Goal: Navigation & Orientation: Find specific page/section

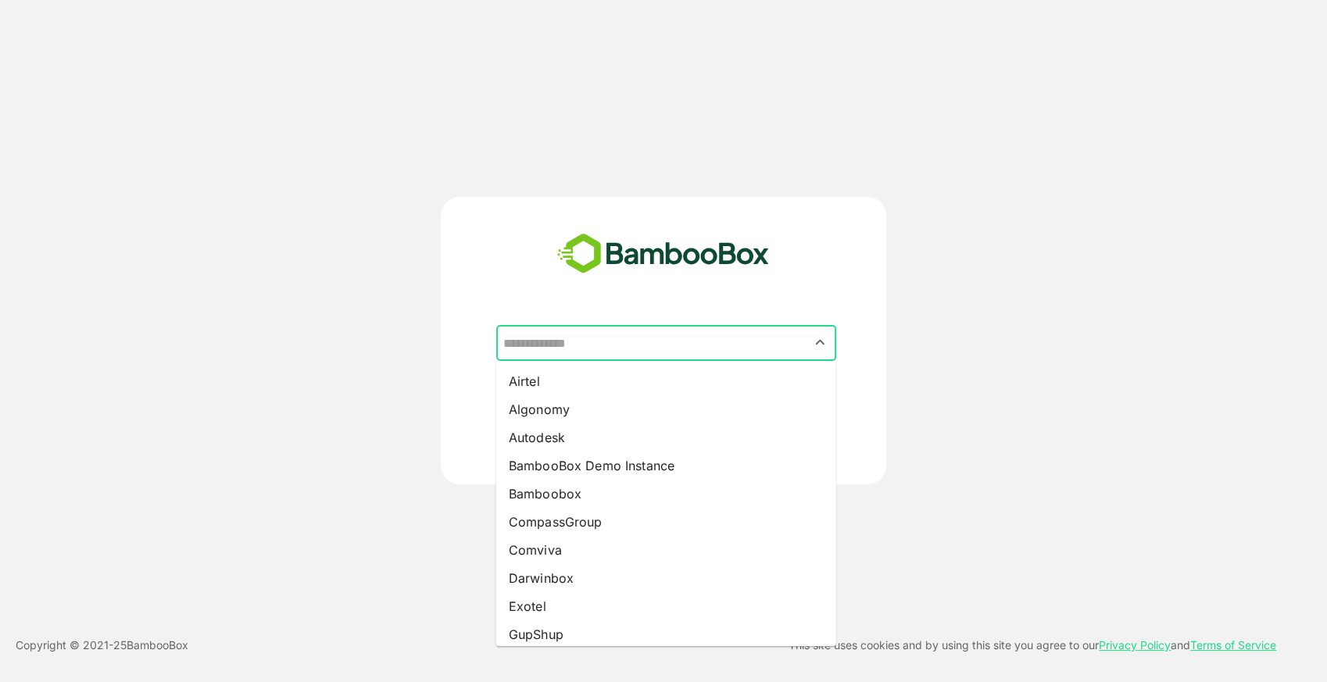
click at [625, 343] on input "text" at bounding box center [666, 343] width 334 height 30
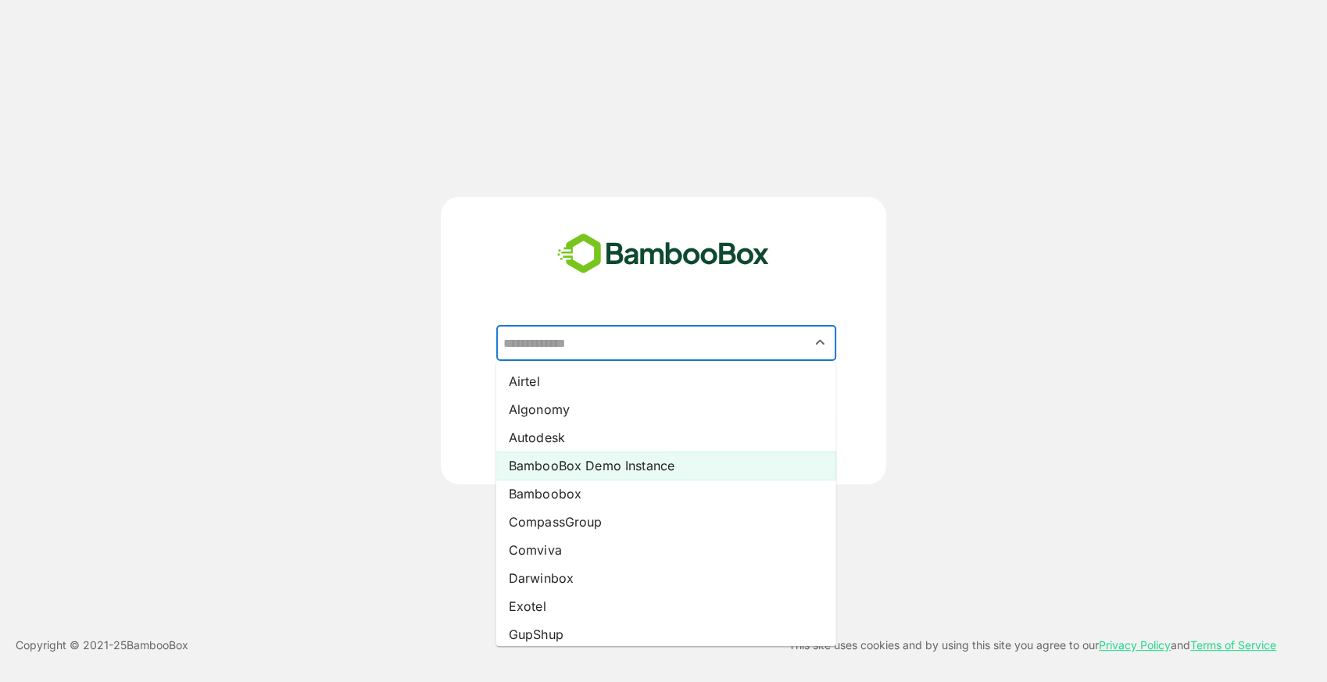
click at [605, 464] on li "BambooBox Demo Instance" at bounding box center [666, 466] width 340 height 28
type input "**********"
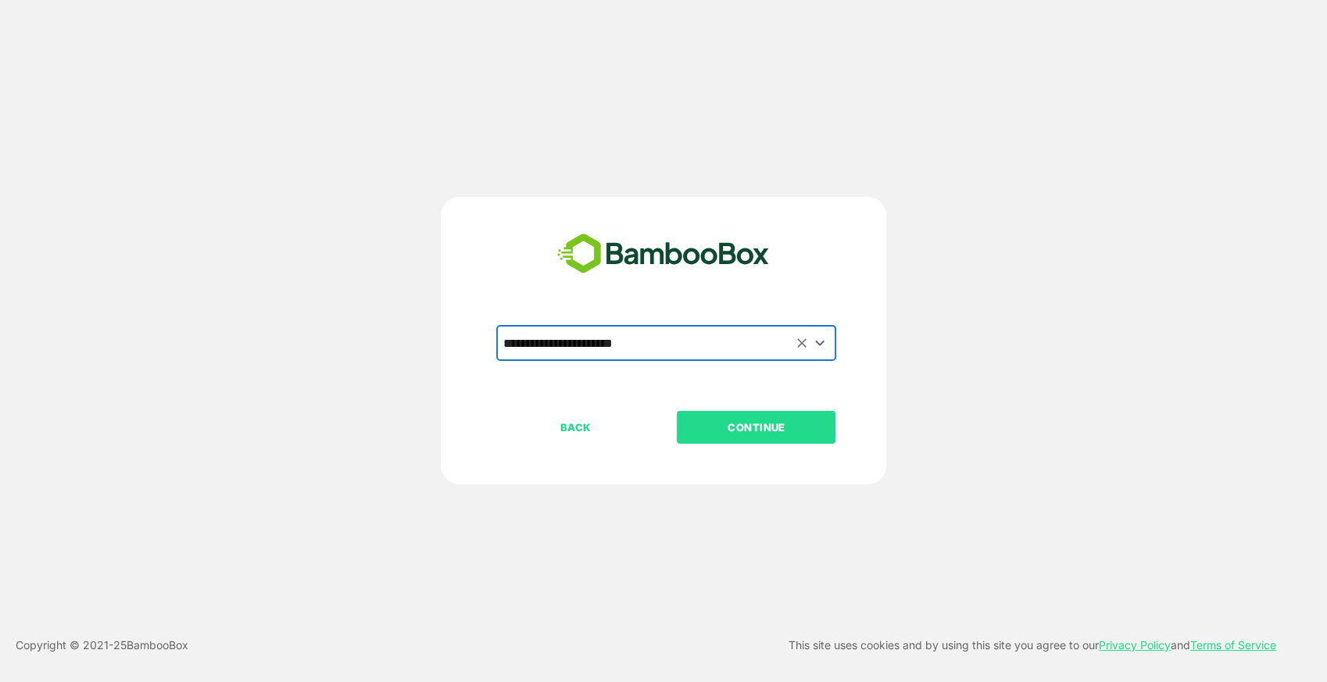
click at [733, 439] on button "CONTINUE" at bounding box center [756, 427] width 159 height 33
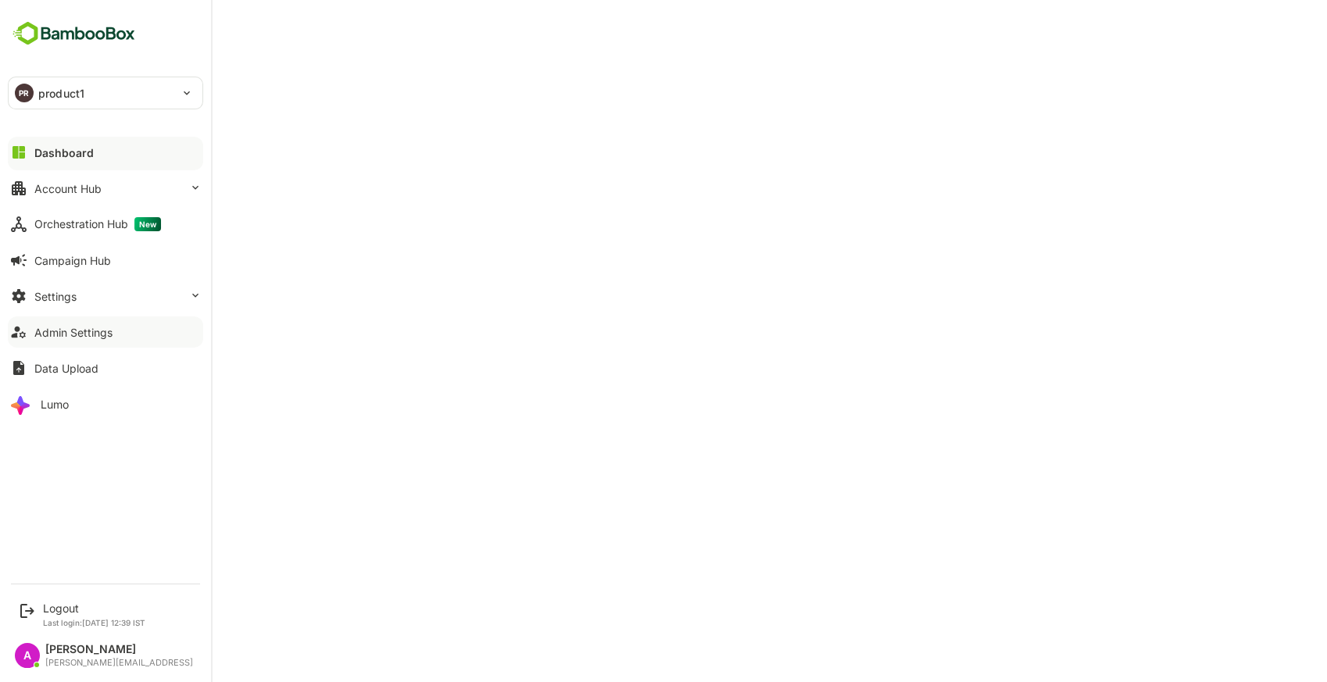
click at [106, 337] on div "Admin Settings" at bounding box center [73, 332] width 78 height 13
click at [55, 603] on div "Logout" at bounding box center [94, 608] width 102 height 13
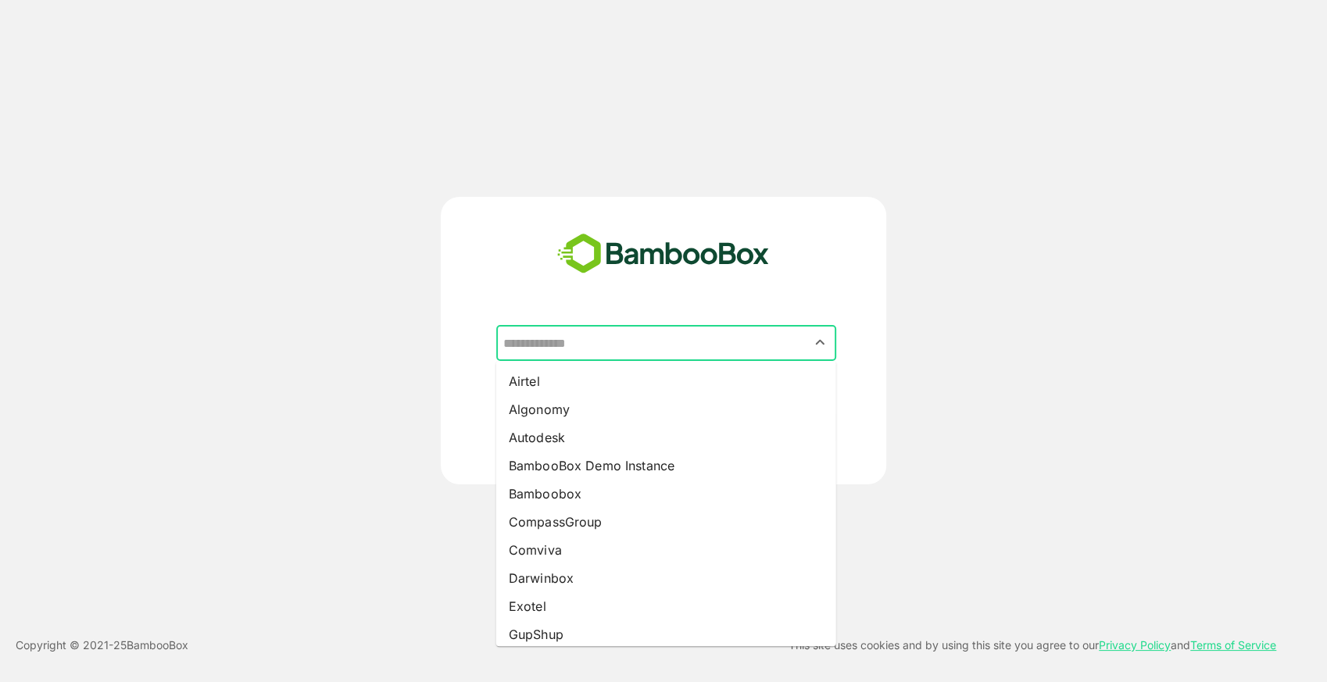
click at [718, 339] on input "text" at bounding box center [666, 343] width 334 height 30
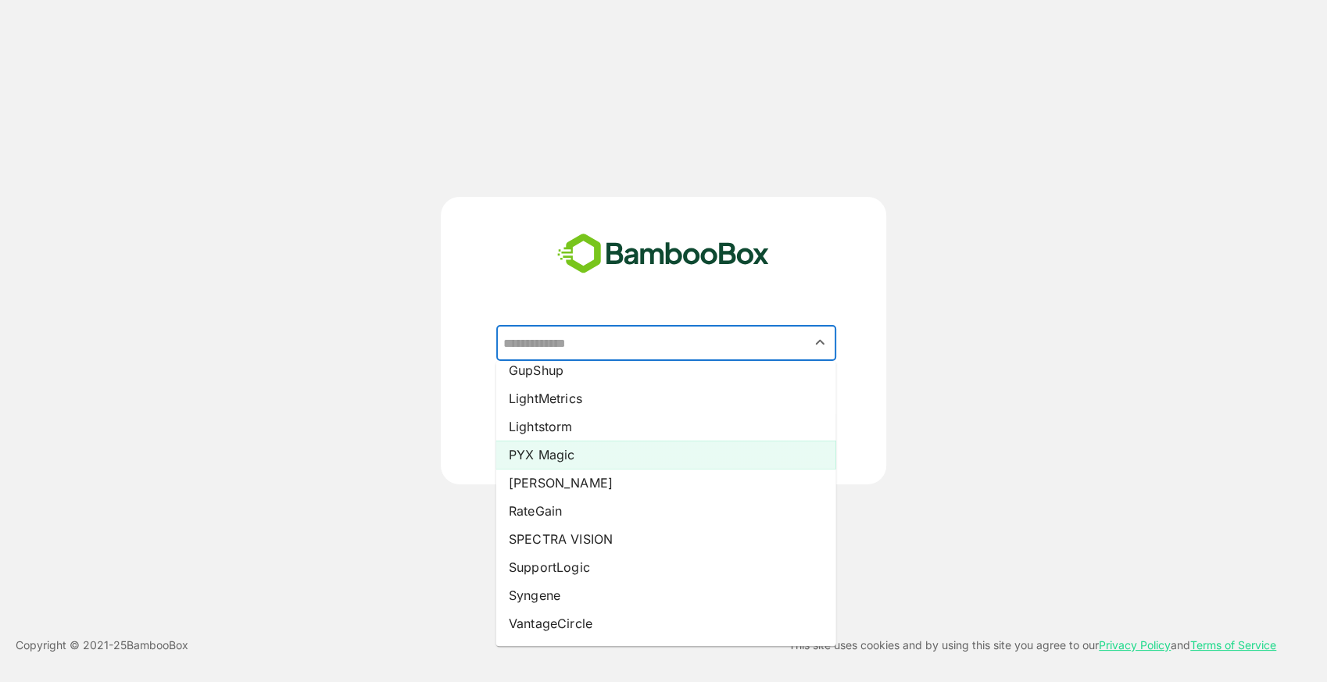
scroll to position [267, 0]
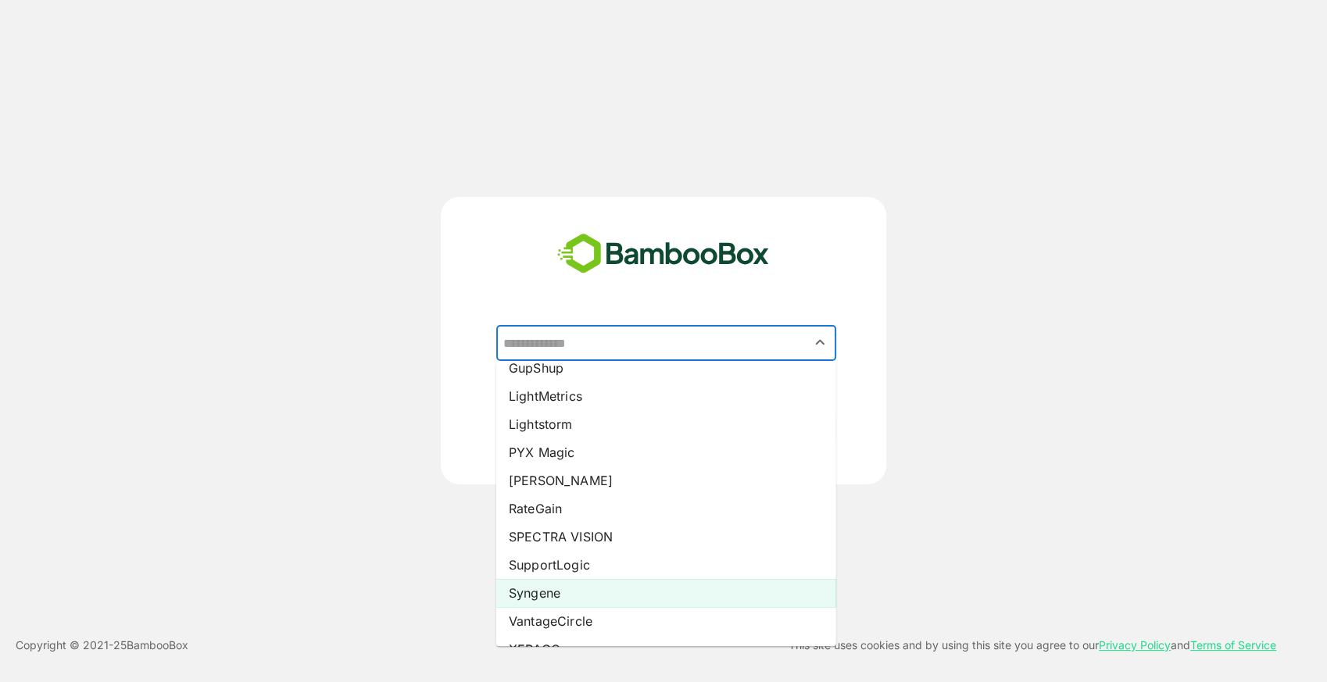
click at [601, 599] on li "Syngene" at bounding box center [666, 593] width 340 height 28
type input "*******"
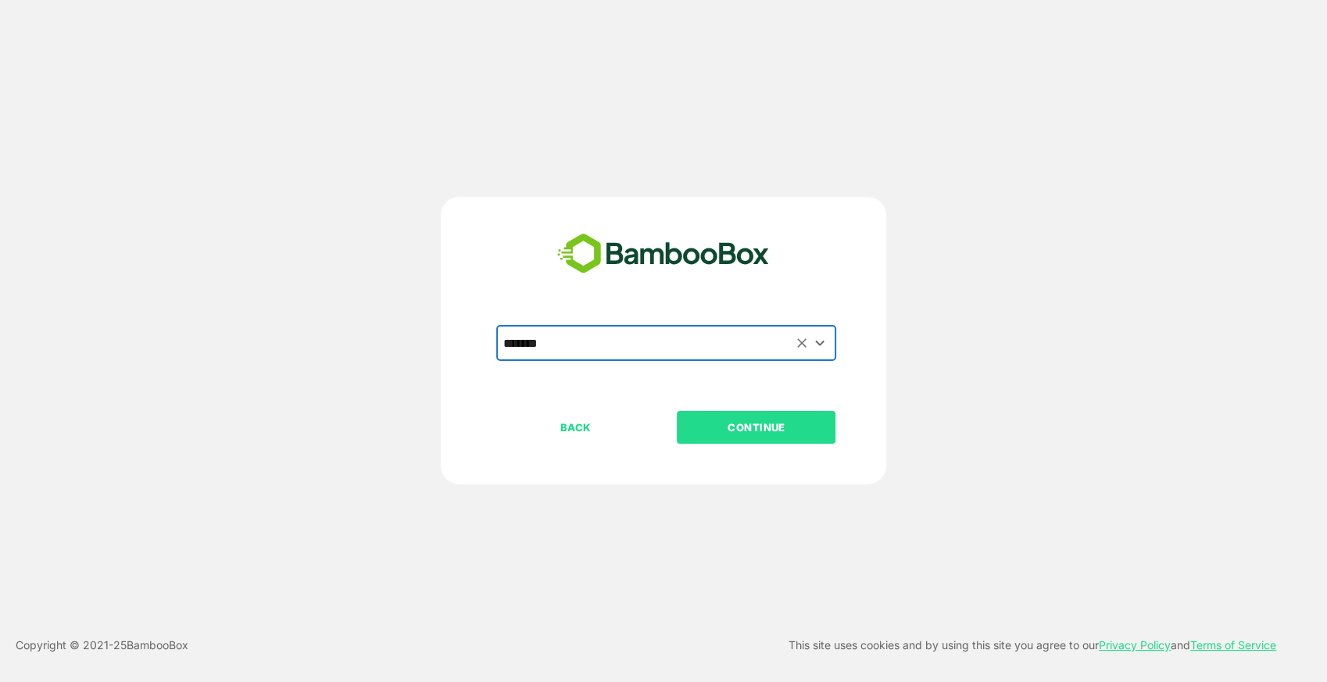
click at [775, 441] on button "CONTINUE" at bounding box center [756, 427] width 159 height 33
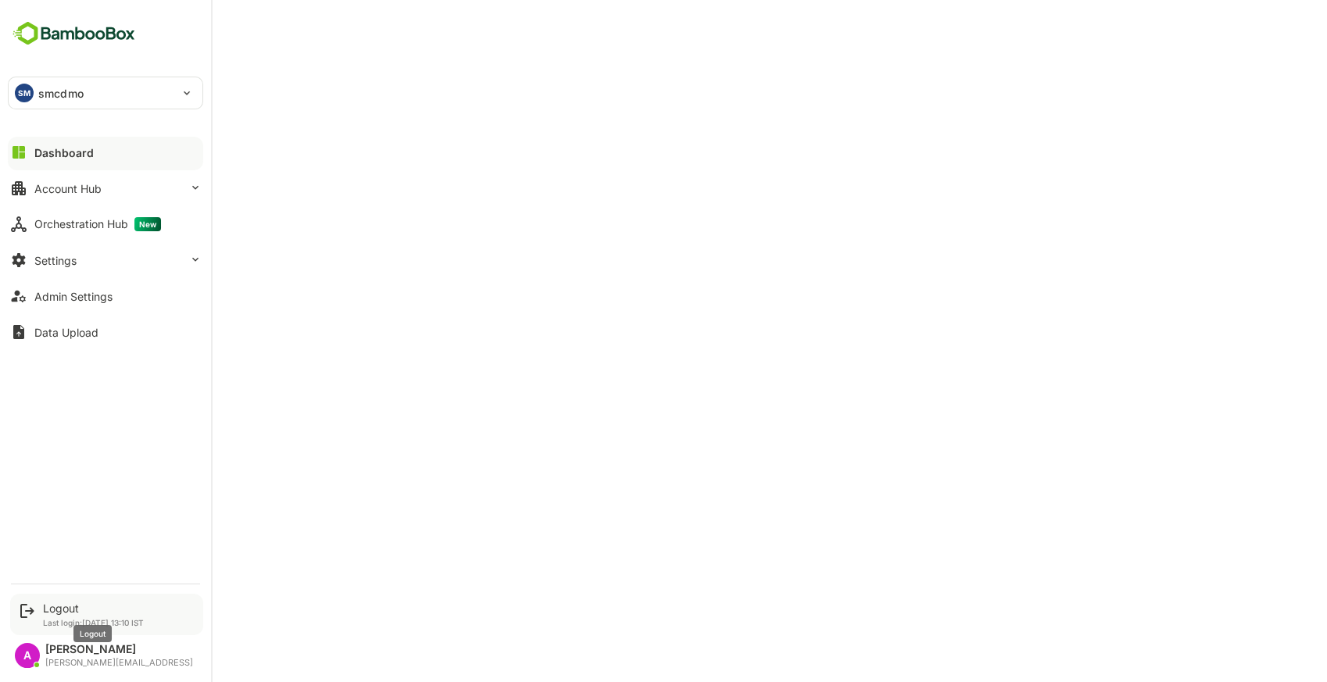
click at [58, 606] on div "Logout" at bounding box center [93, 608] width 101 height 13
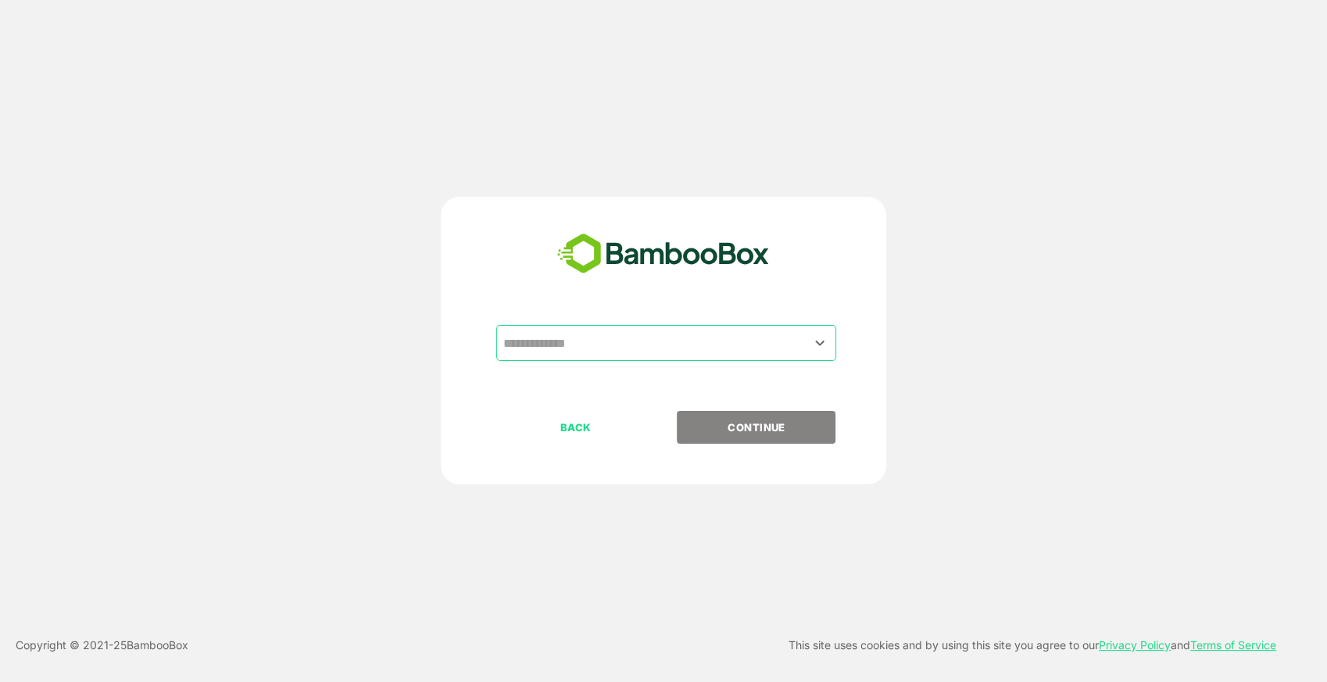
click at [576, 340] on input "text" at bounding box center [666, 343] width 334 height 30
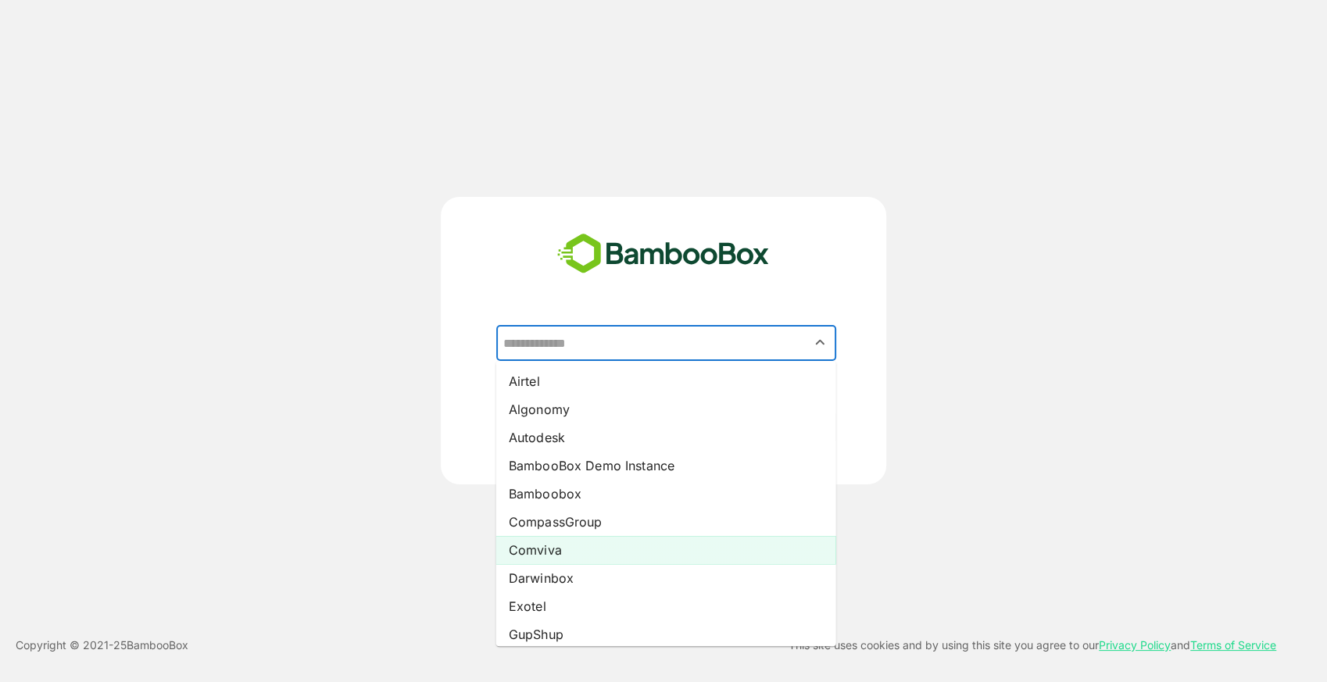
scroll to position [13, 0]
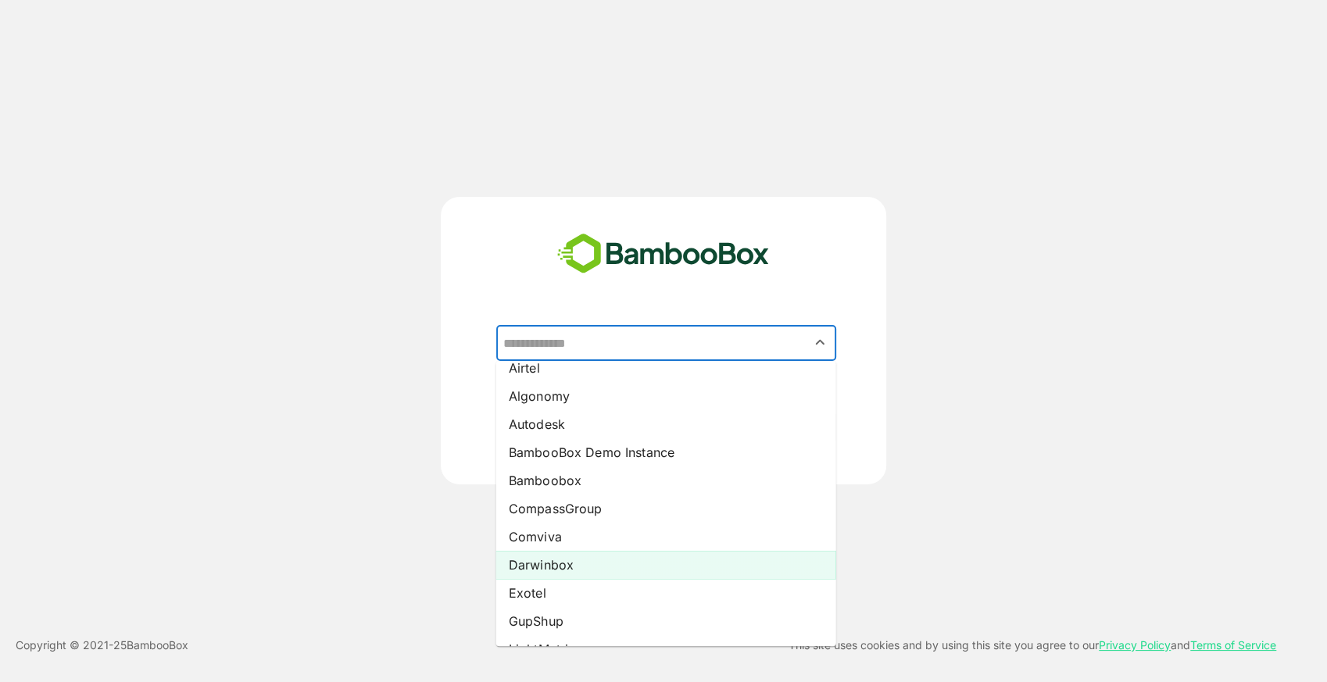
click at [569, 563] on li "Darwinbox" at bounding box center [666, 565] width 340 height 28
type input "*********"
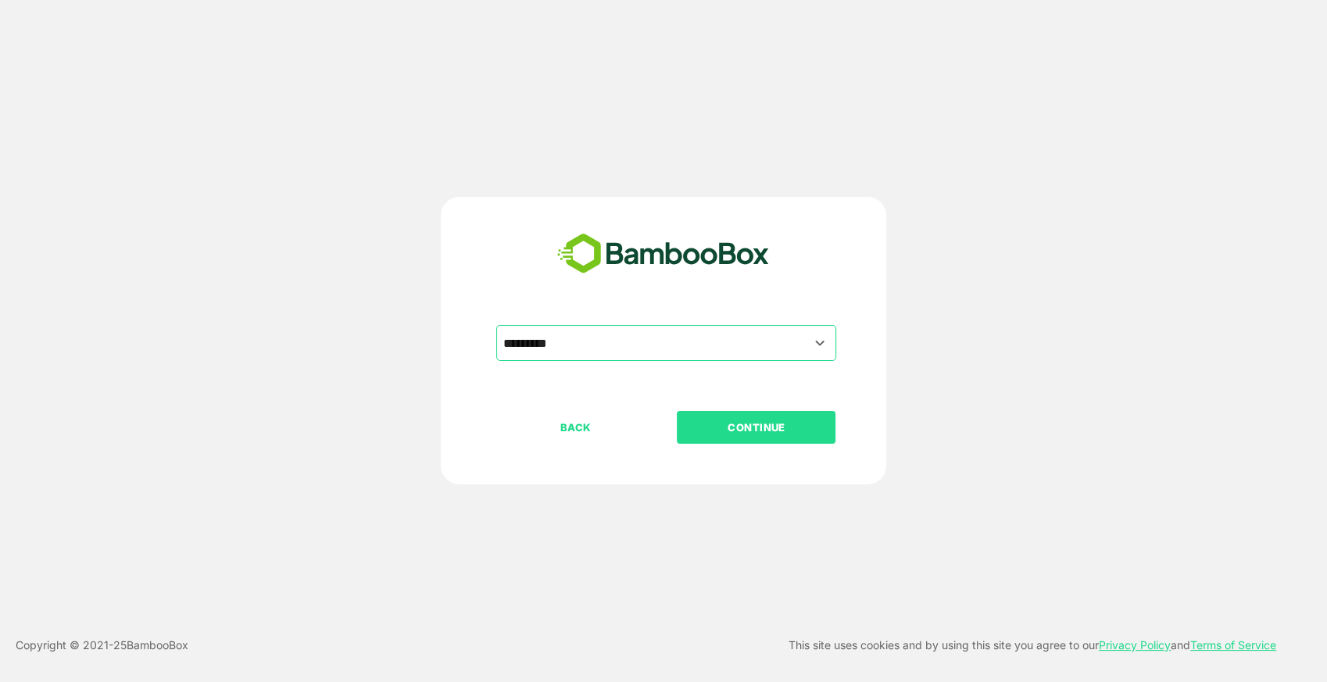
click at [778, 425] on p "CONTINUE" at bounding box center [756, 427] width 156 height 17
